Goal: Task Accomplishment & Management: Complete application form

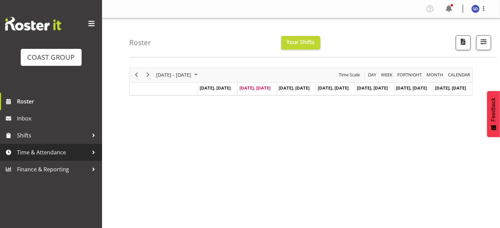
click at [45, 151] on span "Time & Attendance" at bounding box center [52, 153] width 71 height 10
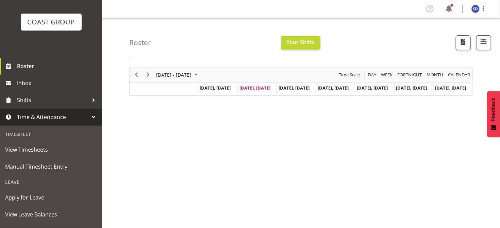
scroll to position [36, 0]
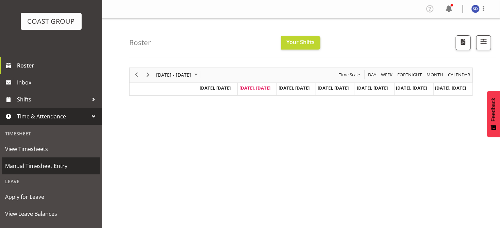
click at [38, 167] on span "Manual Timesheet Entry" at bounding box center [51, 166] width 92 height 10
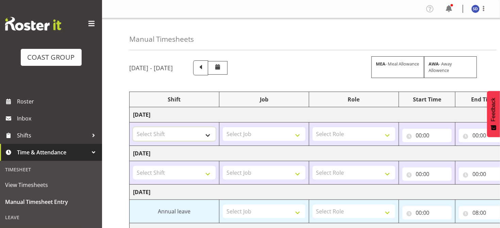
click at [206, 136] on select "Select Shift Apply Lettering C/D Screens C/D Screens CHC SIGN ADMIN (LEAVE ALON…" at bounding box center [174, 134] width 83 height 14
select select "62216"
click at [133, 127] on select "Select Shift Apply Lettering C/D Screens C/D Screens CHC SIGN ADMIN (LEAVE ALON…" at bounding box center [174, 134] width 83 height 14
click at [298, 136] on select "Select Job 1 Carlton Events 1 [PERSON_NAME][GEOGRAPHIC_DATA] 1 [PERSON_NAME][GE…" at bounding box center [264, 134] width 83 height 14
select select "9476"
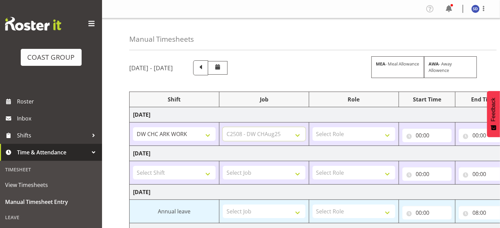
click at [223, 127] on select "Select Job 1 Carlton Events 1 [PERSON_NAME][GEOGRAPHIC_DATA] 1 [PERSON_NAME][GE…" at bounding box center [264, 134] width 83 height 14
click at [388, 135] on select "Select Role SIGNWRITER" at bounding box center [353, 134] width 83 height 14
select select "217"
click at [312, 127] on select "Select Role SIGNWRITER" at bounding box center [353, 134] width 83 height 14
click at [418, 135] on input "00:00" at bounding box center [427, 136] width 50 height 14
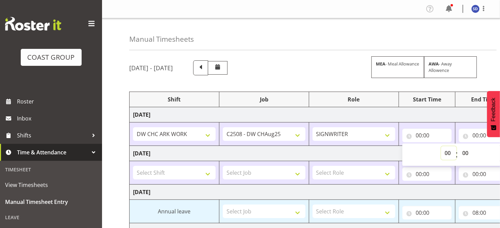
click at [446, 152] on select "00 01 02 03 04 05 06 07 08 09 10 11 12 13 14 15 16 17 18 19 20 21 22 23" at bounding box center [448, 154] width 15 height 14
select select "8"
click at [441, 147] on select "00 01 02 03 04 05 06 07 08 09 10 11 12 13 14 15 16 17 18 19 20 21 22 23" at bounding box center [448, 154] width 15 height 14
type input "08:00"
click at [475, 133] on input "00:00" at bounding box center [484, 136] width 50 height 14
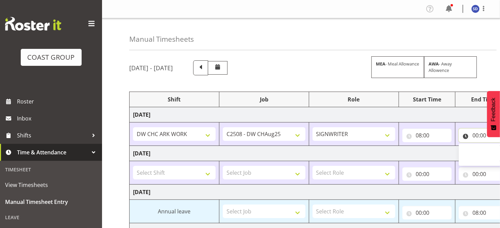
click at [477, 136] on input "00:00" at bounding box center [484, 136] width 50 height 14
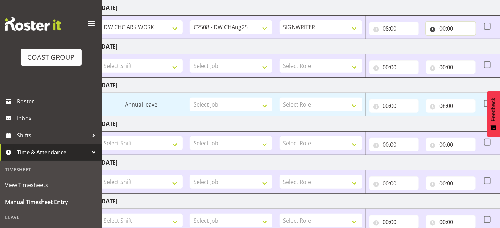
scroll to position [106, 0]
click at [441, 28] on input "00:00" at bounding box center [451, 29] width 50 height 14
click at [470, 47] on select "00 01 02 03 04 05 06 07 08 09 10 11 12 13 14 15 16 17 18 19 20 21 22 23" at bounding box center [471, 47] width 15 height 14
select select "16"
click at [464, 40] on select "00 01 02 03 04 05 06 07 08 09 10 11 12 13 14 15 16 17 18 19 20 21 22 23" at bounding box center [471, 47] width 15 height 14
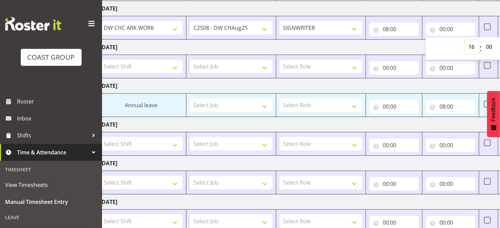
type input "16:00"
click at [492, 46] on select "00 01 02 03 04 05 06 07 08 09 10 11 12 13 14 15 16 17 18 19 20 21 22 23 24 25 2…" at bounding box center [489, 47] width 15 height 14
select select "30"
click at [482, 40] on select "00 01 02 03 04 05 06 07 08 09 10 11 12 13 14 15 16 17 18 19 20 21 22 23 24 25 2…" at bounding box center [489, 47] width 15 height 14
type input "16:30"
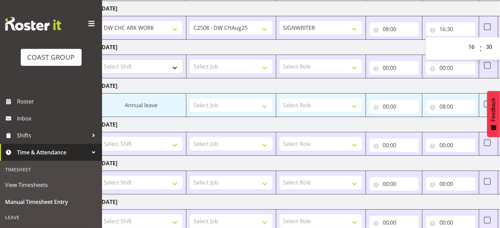
click at [174, 65] on select "Select Shift Apply Lettering C/D Screens C/D Screens CHC SIGN ADMIN (LEAVE ALON…" at bounding box center [141, 67] width 83 height 14
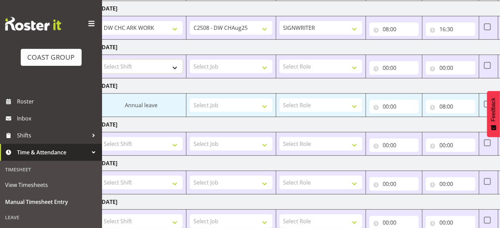
select select "62216"
click at [100, 60] on select "Select Shift Apply Lettering C/D Screens C/D Screens CHC SIGN ADMIN (LEAVE ALON…" at bounding box center [141, 67] width 83 height 14
click at [263, 66] on select "Select Job 1 Carlton Events 1 [PERSON_NAME][GEOGRAPHIC_DATA] 1 [PERSON_NAME][GE…" at bounding box center [231, 67] width 83 height 14
select select "9476"
click at [190, 60] on select "Select Job 1 Carlton Events 1 [PERSON_NAME][GEOGRAPHIC_DATA] 1 [PERSON_NAME][GE…" at bounding box center [231, 67] width 83 height 14
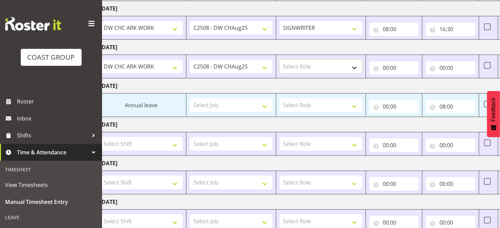
click at [355, 67] on select "Select Role SIGNWRITER" at bounding box center [320, 67] width 83 height 14
select select "217"
click at [279, 60] on select "Select Role SIGNWRITER" at bounding box center [320, 67] width 83 height 14
click at [386, 66] on input "00:00" at bounding box center [394, 68] width 50 height 14
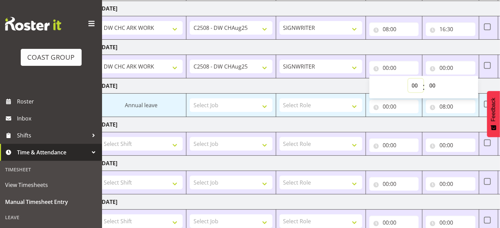
click at [413, 83] on select "00 01 02 03 04 05 06 07 08 09 10 11 12 13 14 15 16 17 18 19 20 21 22 23" at bounding box center [415, 86] width 15 height 14
select select "8"
click at [408, 79] on select "00 01 02 03 04 05 06 07 08 09 10 11 12 13 14 15 16 17 18 19 20 21 22 23" at bounding box center [415, 86] width 15 height 14
type input "08:00"
click at [442, 65] on input "00:00" at bounding box center [451, 68] width 50 height 14
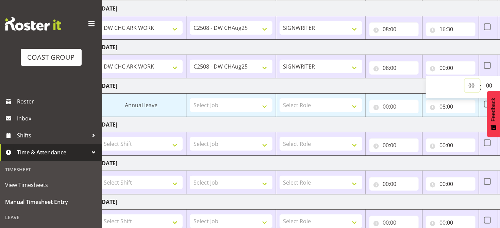
click at [470, 84] on select "00 01 02 03 04 05 06 07 08 09 10 11 12 13 14 15 16 17 18 19 20 21 22 23" at bounding box center [471, 86] width 15 height 14
select select "16"
click at [464, 79] on select "00 01 02 03 04 05 06 07 08 09 10 11 12 13 14 15 16 17 18 19 20 21 22 23" at bounding box center [471, 86] width 15 height 14
type input "16:00"
click at [488, 81] on select "00 01 02 03 04 05 06 07 08 09 10 11 12 13 14 15 16 17 18 19 20 21 22 23 24 25 2…" at bounding box center [489, 86] width 15 height 14
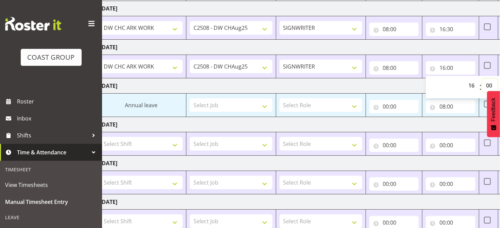
select select "30"
click at [482, 79] on select "00 01 02 03 04 05 06 07 08 09 10 11 12 13 14 15 16 17 18 19 20 21 22 23 24 25 2…" at bounding box center [489, 86] width 15 height 14
type input "16:30"
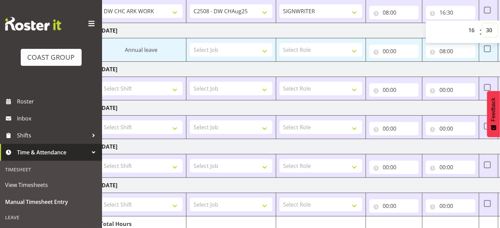
scroll to position [164, 0]
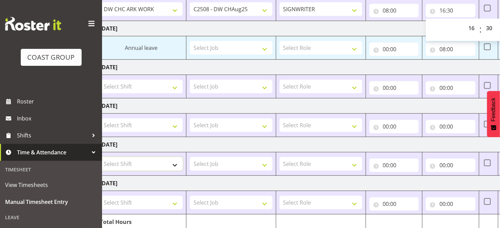
click at [173, 166] on select "Select Shift Apply Lettering C/D Screens C/D Screens CHC SIGN ADMIN (LEAVE ALON…" at bounding box center [141, 164] width 83 height 14
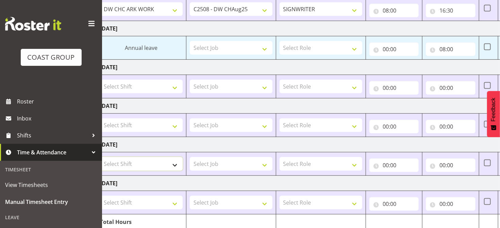
select select "62216"
click at [100, 157] on select "Select Shift Apply Lettering C/D Screens C/D Screens CHC SIGN ADMIN (LEAVE ALON…" at bounding box center [141, 164] width 83 height 14
click at [264, 164] on select "Select Job 1 Carlton Events 1 [PERSON_NAME][GEOGRAPHIC_DATA] 1 [PERSON_NAME][GE…" at bounding box center [231, 164] width 83 height 14
select select "9476"
click at [190, 157] on select "Select Job 1 Carlton Events 1 [PERSON_NAME][GEOGRAPHIC_DATA] 1 [PERSON_NAME][GE…" at bounding box center [231, 164] width 83 height 14
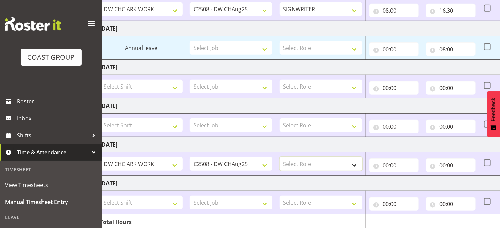
click at [353, 164] on select "Select Role SIGNWRITER" at bounding box center [320, 164] width 83 height 14
select select "217"
click at [279, 157] on select "Select Role SIGNWRITER" at bounding box center [320, 164] width 83 height 14
click at [385, 163] on input "00:00" at bounding box center [394, 166] width 50 height 14
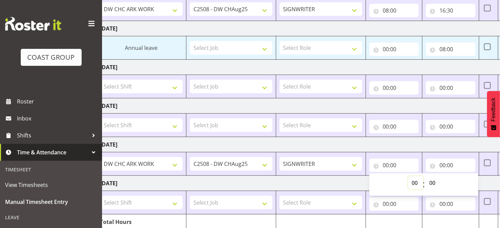
click at [417, 182] on select "00 01 02 03 04 05 06 07 08 09 10 11 12 13 14 15 16 17 18 19 20 21 22 23" at bounding box center [415, 183] width 15 height 14
select select "8"
click at [408, 176] on select "00 01 02 03 04 05 06 07 08 09 10 11 12 13 14 15 16 17 18 19 20 21 22 23" at bounding box center [415, 183] width 15 height 14
type input "08:00"
click at [442, 165] on input "00:00" at bounding box center [451, 166] width 50 height 14
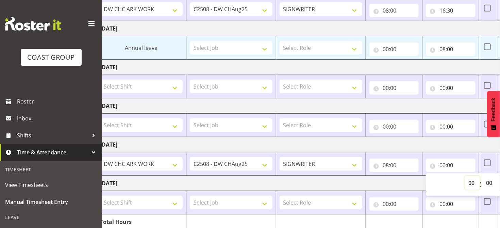
click at [473, 181] on select "00 01 02 03 04 05 06 07 08 09 10 11 12 13 14 15 16 17 18 19 20 21 22 23" at bounding box center [471, 183] width 15 height 14
select select "16"
click at [464, 176] on select "00 01 02 03 04 05 06 07 08 09 10 11 12 13 14 15 16 17 18 19 20 21 22 23" at bounding box center [471, 183] width 15 height 14
type input "16:00"
click at [490, 182] on select "00 01 02 03 04 05 06 07 08 09 10 11 12 13 14 15 16 17 18 19 20 21 22 23 24 25 2…" at bounding box center [489, 183] width 15 height 14
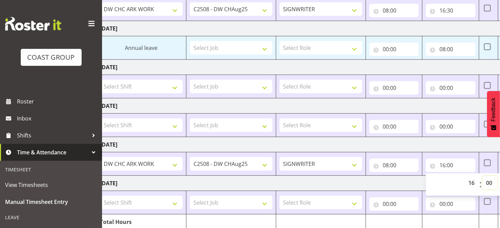
select select "30"
click at [482, 176] on select "00 01 02 03 04 05 06 07 08 09 10 11 12 13 14 15 16 17 18 19 20 21 22 23 24 25 2…" at bounding box center [489, 183] width 15 height 14
type input "16:30"
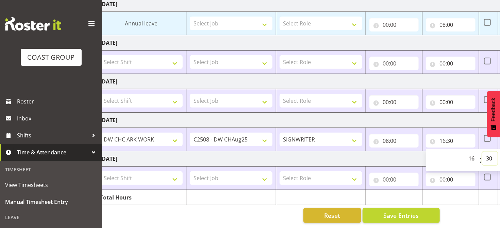
scroll to position [192, 0]
click at [176, 174] on select "Select Shift Apply Lettering C/D Screens C/D Screens CHC SIGN ADMIN (LEAVE ALON…" at bounding box center [141, 179] width 83 height 14
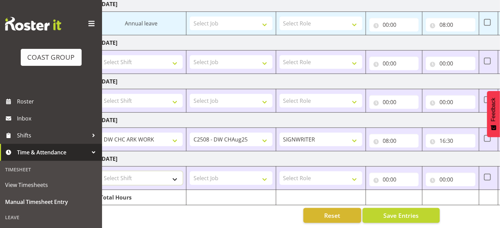
select select "62216"
click at [100, 172] on select "Select Shift Apply Lettering C/D Screens C/D Screens CHC SIGN ADMIN (LEAVE ALON…" at bounding box center [141, 179] width 83 height 14
click at [265, 175] on select "Select Job 1 Carlton Events 1 [PERSON_NAME][GEOGRAPHIC_DATA] 1 [PERSON_NAME][GE…" at bounding box center [231, 179] width 83 height 14
select select "9476"
click at [190, 172] on select "Select Job 1 Carlton Events 1 [PERSON_NAME][GEOGRAPHIC_DATA] 1 [PERSON_NAME][GE…" at bounding box center [231, 179] width 83 height 14
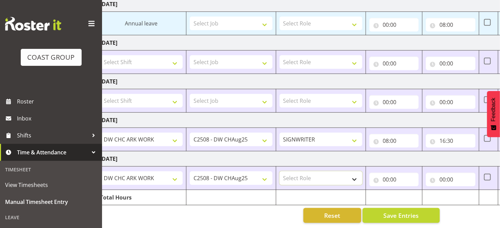
click at [354, 173] on select "Select Role SIGNWRITER" at bounding box center [320, 179] width 83 height 14
select select "217"
click at [279, 172] on select "Select Role SIGNWRITER" at bounding box center [320, 179] width 83 height 14
click at [384, 174] on input "00:00" at bounding box center [394, 180] width 50 height 14
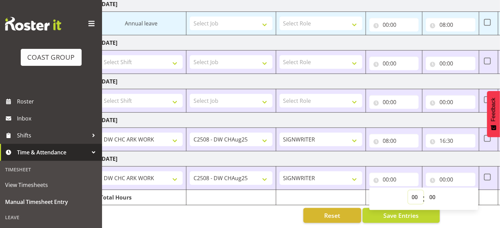
click at [415, 192] on select "00 01 02 03 04 05 06 07 08 09 10 11 12 13 14 15 16 17 18 19 20 21 22 23" at bounding box center [415, 198] width 15 height 14
select select "8"
click at [408, 191] on select "00 01 02 03 04 05 06 07 08 09 10 11 12 13 14 15 16 17 18 19 20 21 22 23" at bounding box center [415, 198] width 15 height 14
type input "08:00"
click at [443, 174] on input "00:00" at bounding box center [451, 180] width 50 height 14
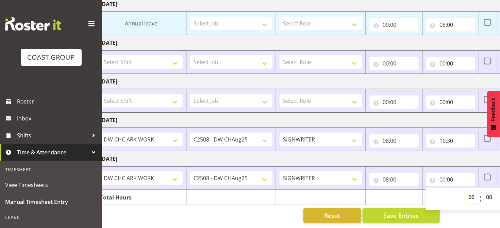
click at [471, 191] on select "00 01 02 03 04 05 06 07 08 09 10 11 12 13 14 15 16 17 18 19 20 21 22 23" at bounding box center [471, 198] width 15 height 14
select select "16"
click at [464, 191] on select "00 01 02 03 04 05 06 07 08 09 10 11 12 13 14 15 16 17 18 19 20 21 22 23" at bounding box center [471, 198] width 15 height 14
type input "16:00"
click at [490, 191] on select "00 01 02 03 04 05 06 07 08 09 10 11 12 13 14 15 16 17 18 19 20 21 22 23 24 25 2…" at bounding box center [489, 198] width 15 height 14
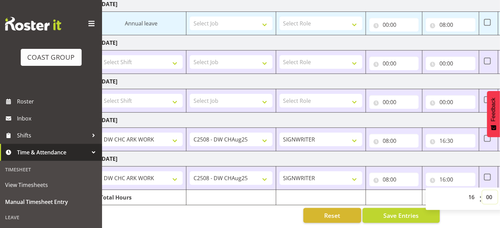
select select "30"
click at [482, 191] on select "00 01 02 03 04 05 06 07 08 09 10 11 12 13 14 15 16 17 18 19 20 21 22 23 24 25 2…" at bounding box center [489, 198] width 15 height 14
type input "16:30"
click at [475, 218] on div "Manual Timesheets [DATE] - [DATE] MEA - Meal Allowance AWA - Away Allowence Shi…" at bounding box center [301, 29] width 398 height 398
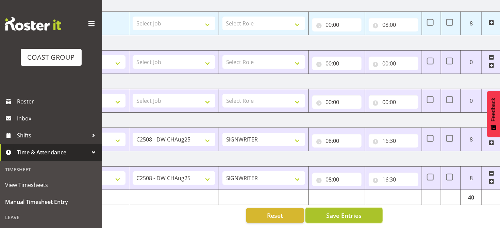
click at [337, 212] on span "Save Entries" at bounding box center [343, 215] width 35 height 9
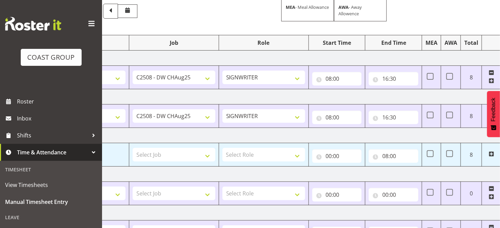
scroll to position [56, 0]
drag, startPoint x: 469, startPoint y: 0, endPoint x: 256, endPoint y: 26, distance: 214.4
click at [256, 26] on div "[DATE] - [DATE] MEA - Meal Allowance AWA - Away Allowence Shift Job Role Start …" at bounding box center [224, 180] width 371 height 361
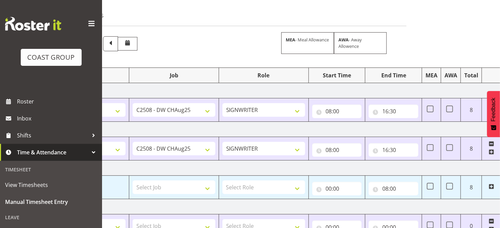
scroll to position [0, 0]
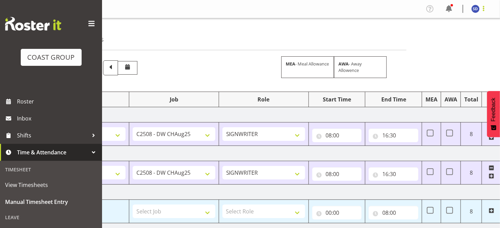
click at [483, 8] on span at bounding box center [483, 8] width 8 height 8
click at [444, 40] on link "Log Out" at bounding box center [454, 36] width 65 height 12
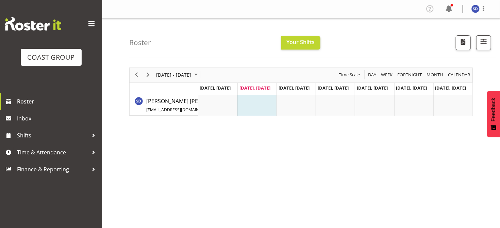
scroll to position [106, 0]
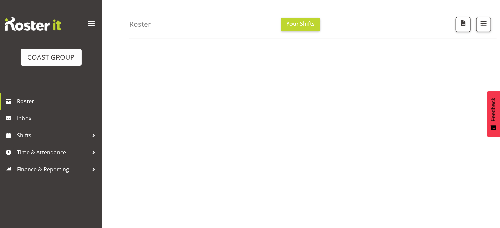
click at [295, 167] on div "August 18 - 24, 2025 Today Day Week Fortnight Month calendar Month Agenda Time …" at bounding box center [314, 92] width 371 height 272
